Goal: Entertainment & Leisure: Consume media (video, audio)

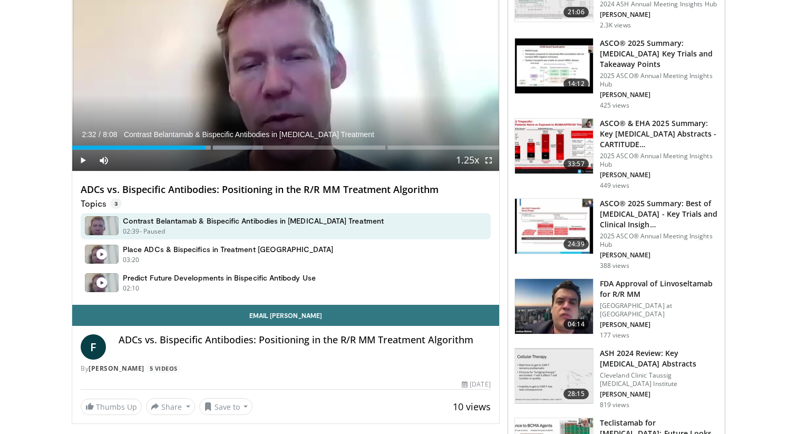
scroll to position [176, 0]
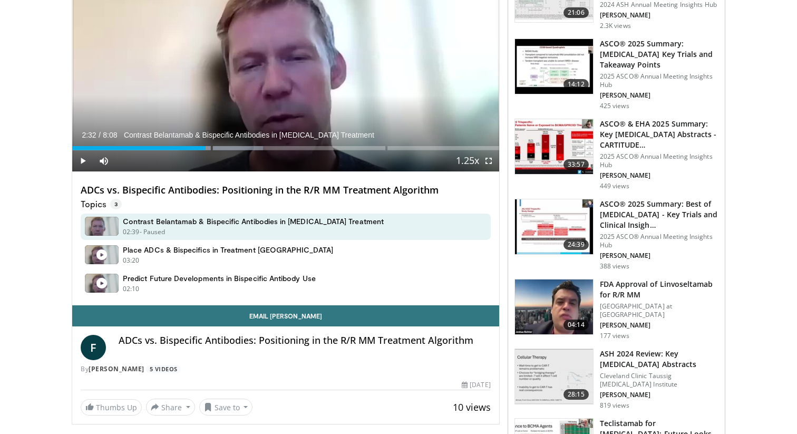
drag, startPoint x: 88, startPoint y: 369, endPoint x: 162, endPoint y: 369, distance: 74.4
click at [162, 369] on div "By Fredrik Schjesvold 5 Videos" at bounding box center [286, 368] width 410 height 9
copy div "Fredrik Schjesvold"
click at [83, 161] on span "Video Player" at bounding box center [82, 160] width 21 height 21
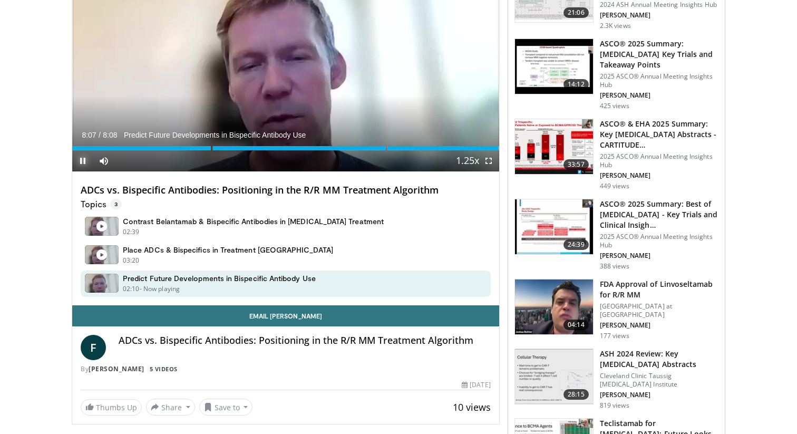
click at [86, 160] on span "Video Player" at bounding box center [82, 160] width 21 height 21
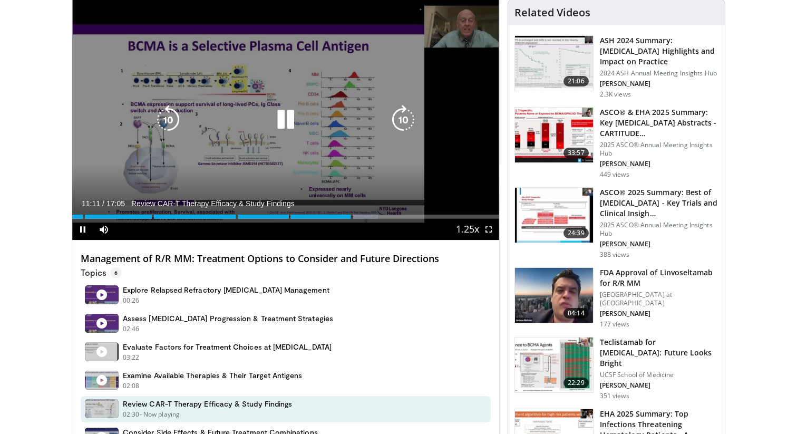
scroll to position [110, 0]
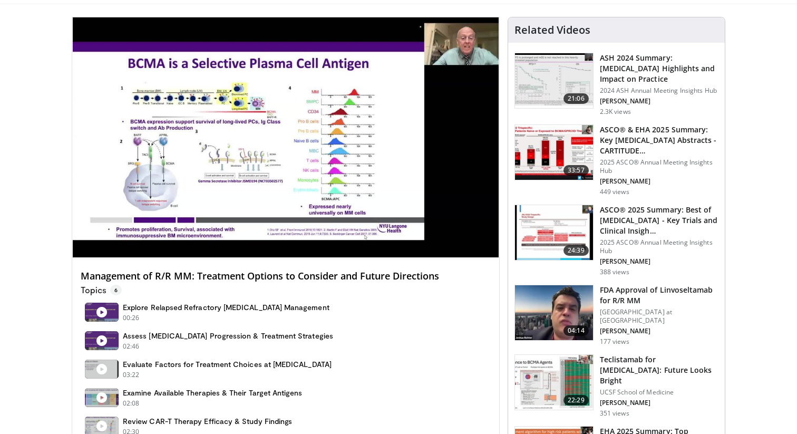
scroll to position [92, 0]
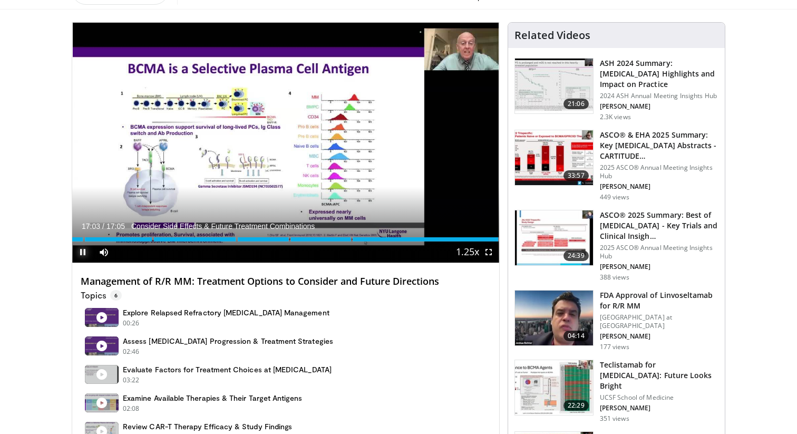
click at [82, 252] on span "Video Player" at bounding box center [82, 252] width 21 height 21
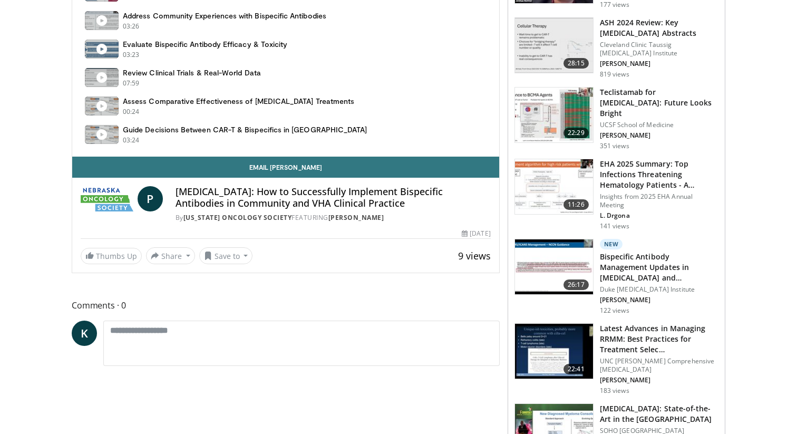
scroll to position [502, 0]
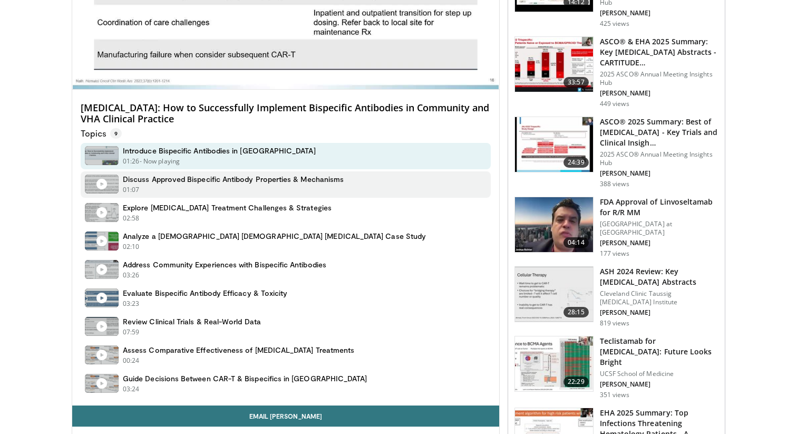
click at [271, 185] on div "Discuss Approved Bispecific Antibody Properties & Mechanisms 01:07 - Now playin…" at bounding box center [233, 185] width 221 height 20
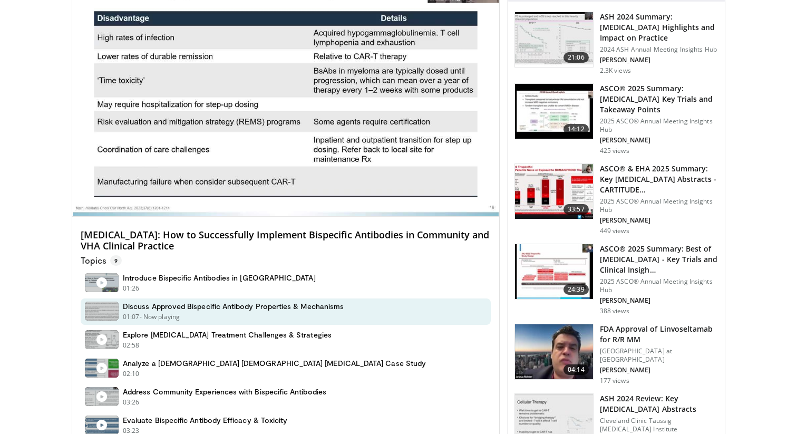
scroll to position [139, 0]
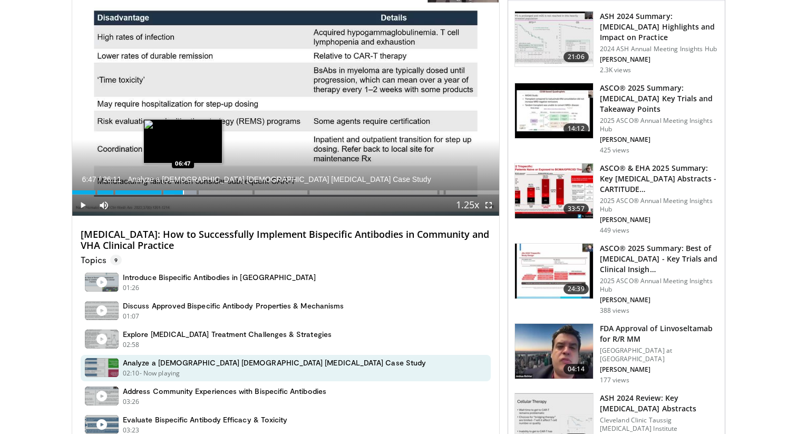
drag, startPoint x: 99, startPoint y: 194, endPoint x: 184, endPoint y: 192, distance: 84.4
click at [184, 192] on div "Progress Bar" at bounding box center [183, 192] width 1 height 4
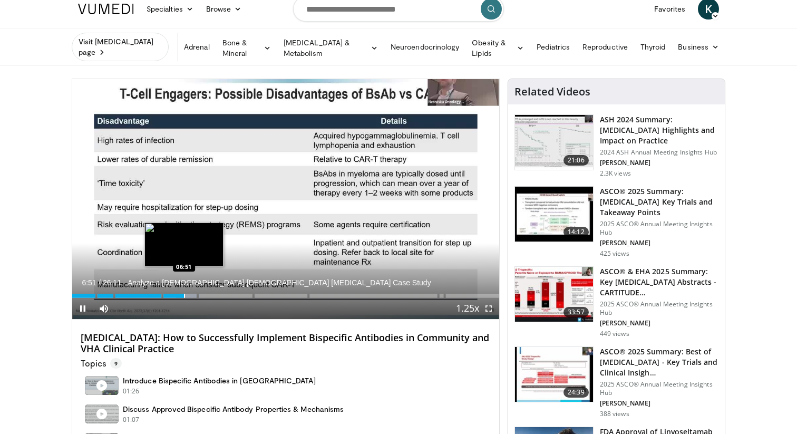
scroll to position [31, 0]
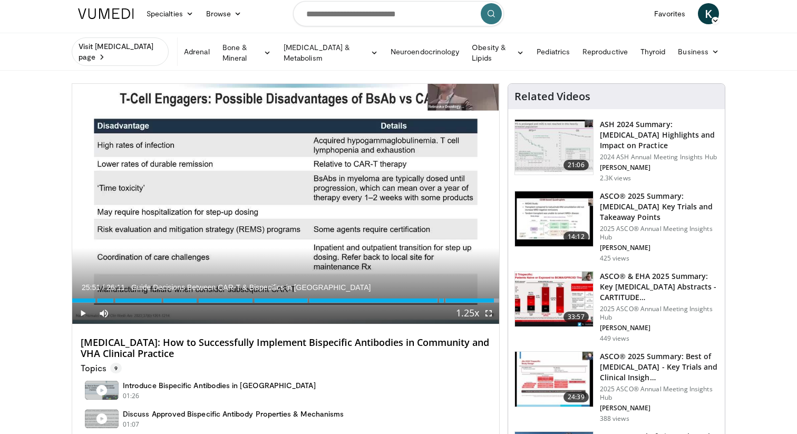
drag, startPoint x: 188, startPoint y: 302, endPoint x: 494, endPoint y: 284, distance: 306.4
click at [494, 303] on div "Current Time 25:51 / Duration 26:11 Guide Decisions Between CAR-T & Bispecifics…" at bounding box center [285, 313] width 427 height 21
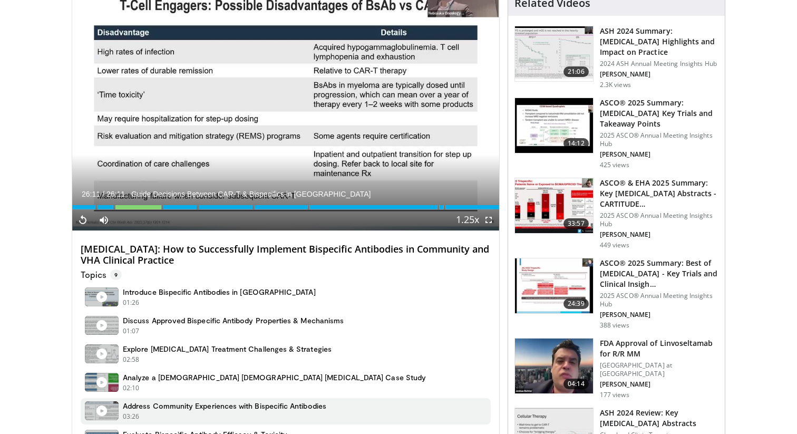
scroll to position [0, 0]
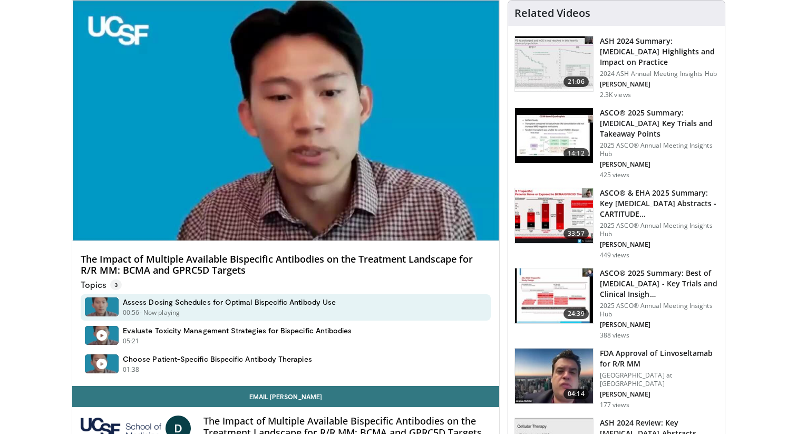
scroll to position [136, 0]
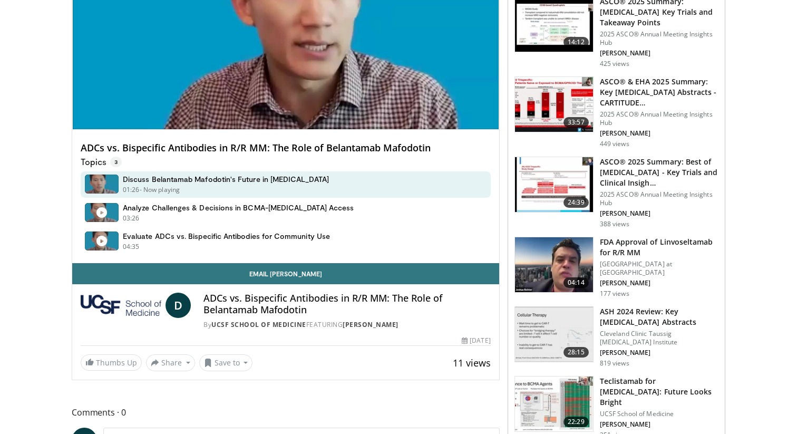
scroll to position [227, 0]
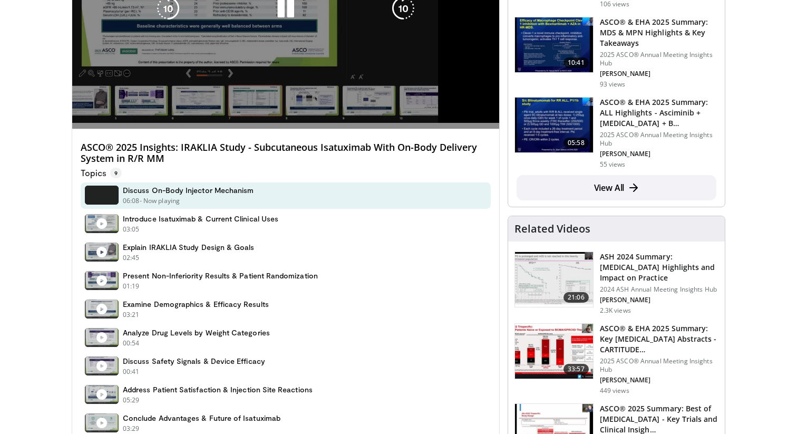
scroll to position [241, 0]
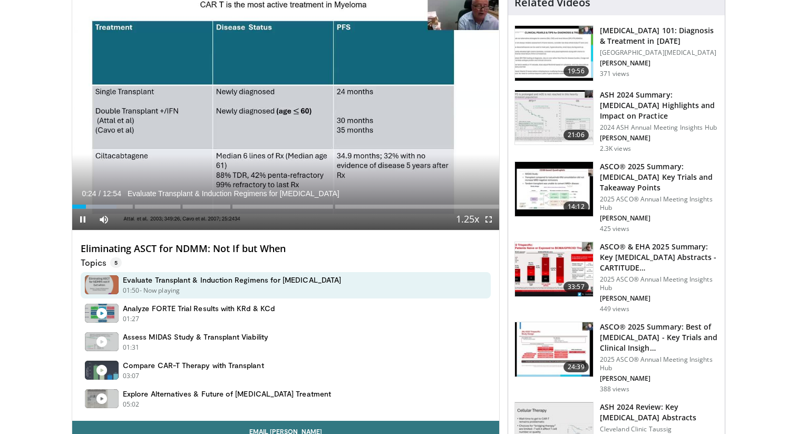
scroll to position [47, 0]
